Goal: Information Seeking & Learning: Find specific fact

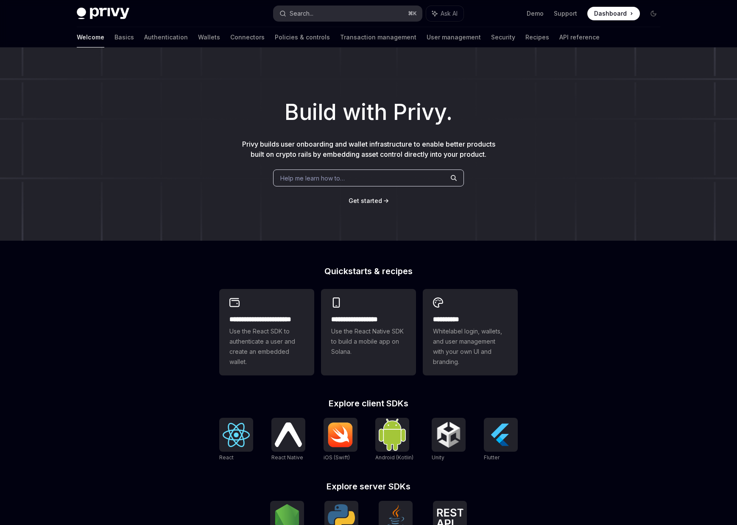
click at [340, 15] on button "Search... ⌘ K" at bounding box center [347, 13] width 148 height 15
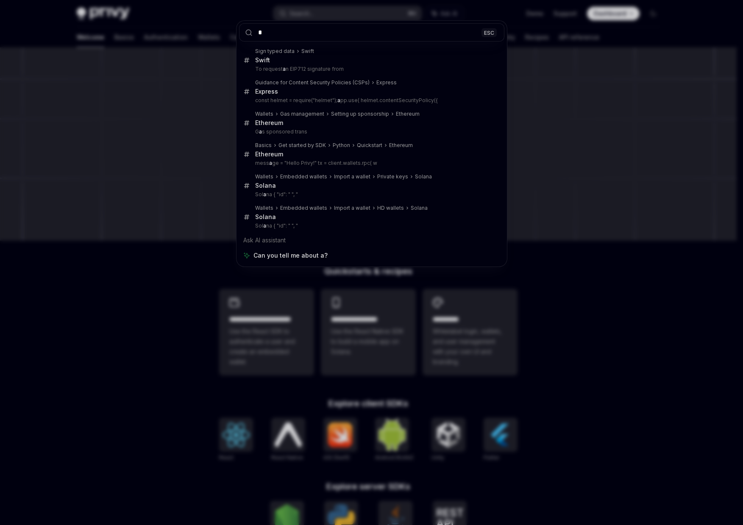
type input "*"
click at [624, 76] on div "* ESC Sign typed data Swift Swift To request a n EIP712 signature from Guidance…" at bounding box center [371, 262] width 743 height 525
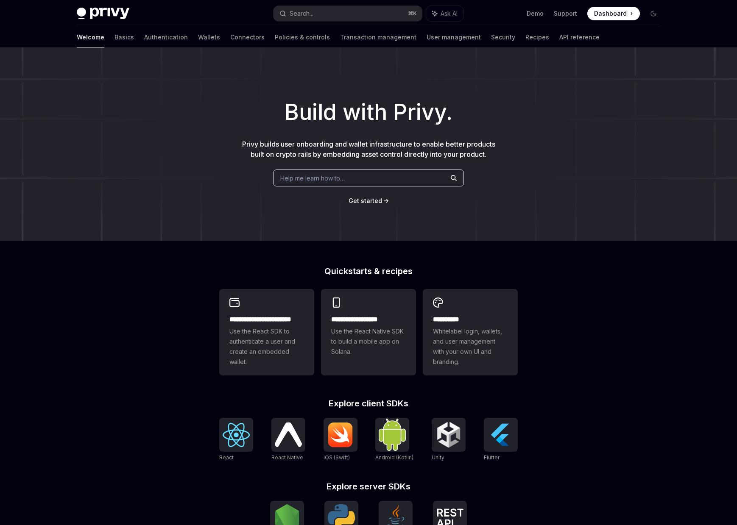
type textarea "*"
